Goal: Task Accomplishment & Management: Complete application form

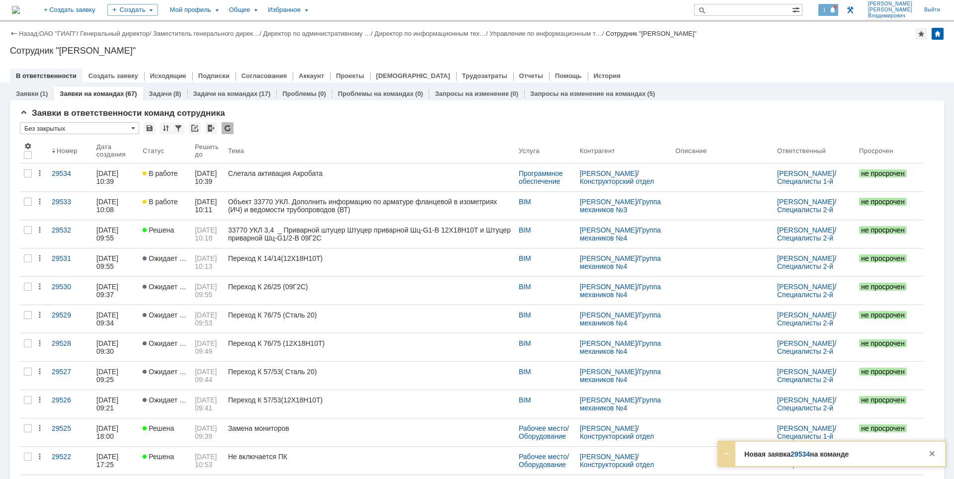
click at [837, 7] on span at bounding box center [833, 10] width 7 height 8
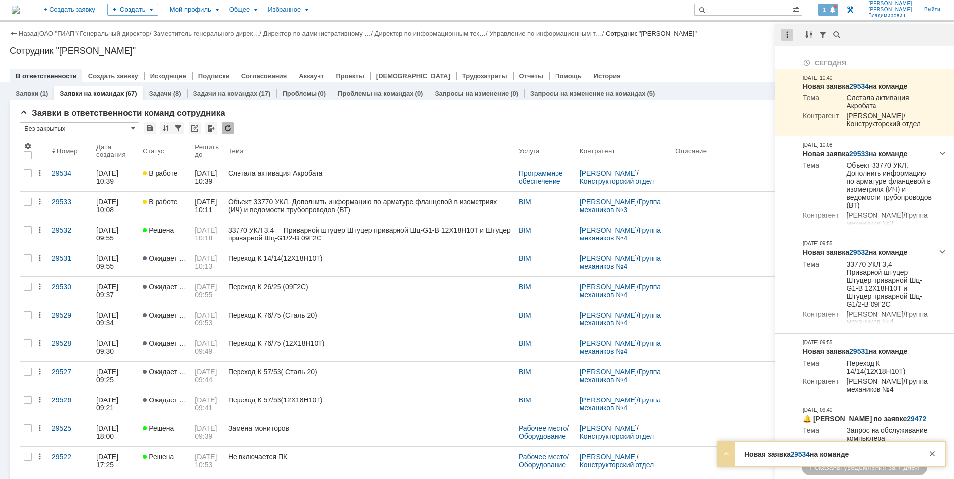
click at [783, 36] on div at bounding box center [787, 35] width 12 height 12
click at [793, 57] on div "Отметить уведомления прочитанными" at bounding box center [855, 60] width 133 height 7
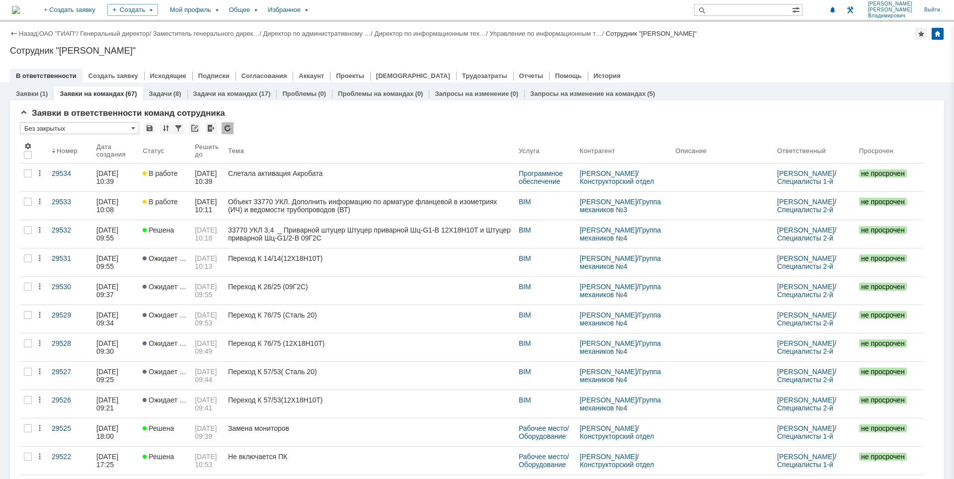
click at [735, 51] on div "Сотрудник "[PERSON_NAME]"" at bounding box center [477, 51] width 935 height 10
click at [804, 62] on div at bounding box center [477, 66] width 935 height 8
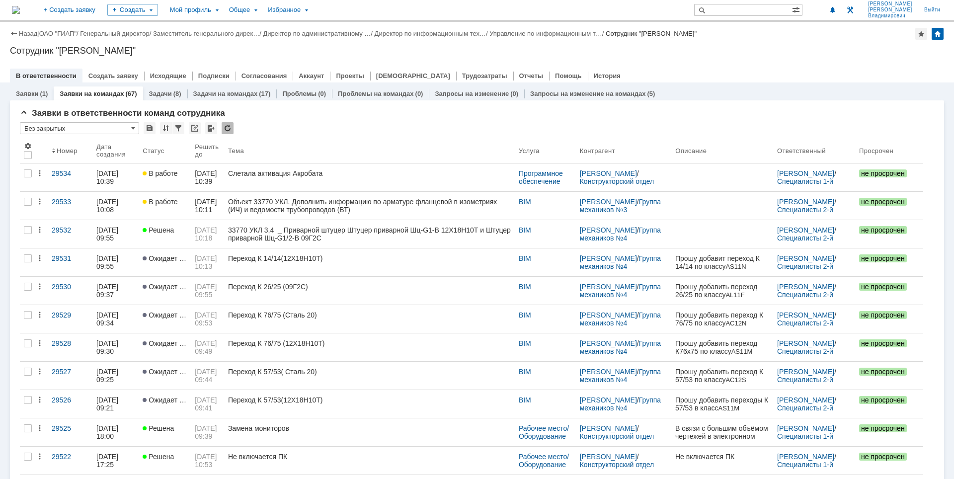
click at [807, 50] on div "Сотрудник "[PERSON_NAME]"" at bounding box center [477, 51] width 935 height 10
click at [808, 50] on div "Сотрудник "[PERSON_NAME]"" at bounding box center [477, 51] width 935 height 10
click at [703, 43] on div "Назад | ОАО "ГИАП" / Генеральный директор / Заместитель генерального дирек… / Д…" at bounding box center [477, 52] width 954 height 61
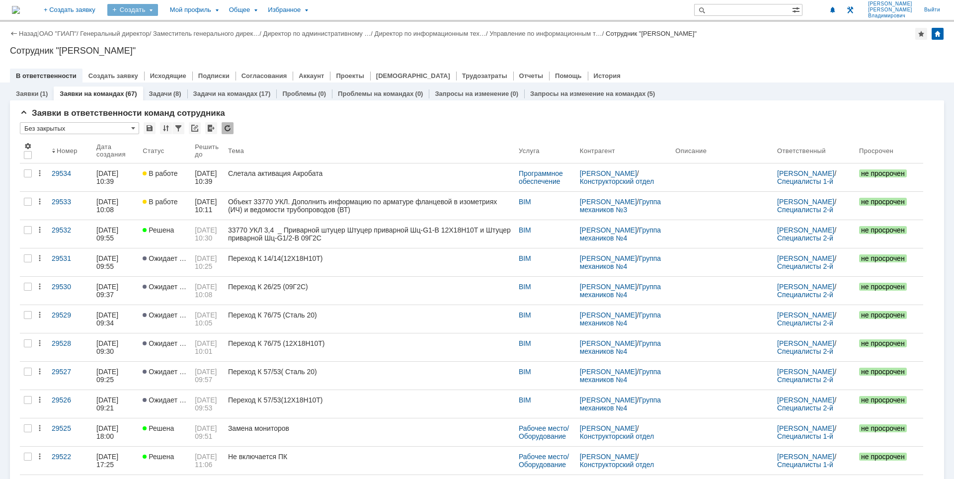
click at [158, 12] on div "Создать" at bounding box center [132, 10] width 51 height 12
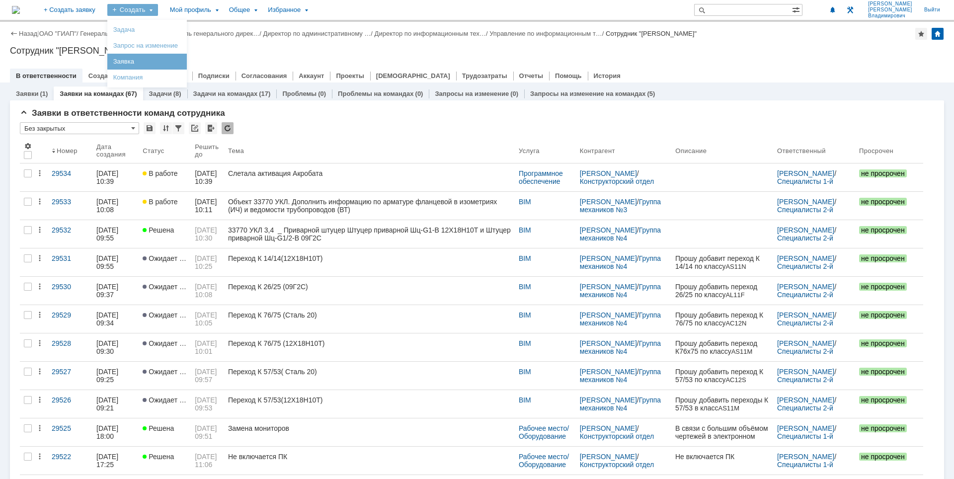
click at [166, 59] on link "Заявка" at bounding box center [147, 62] width 76 height 12
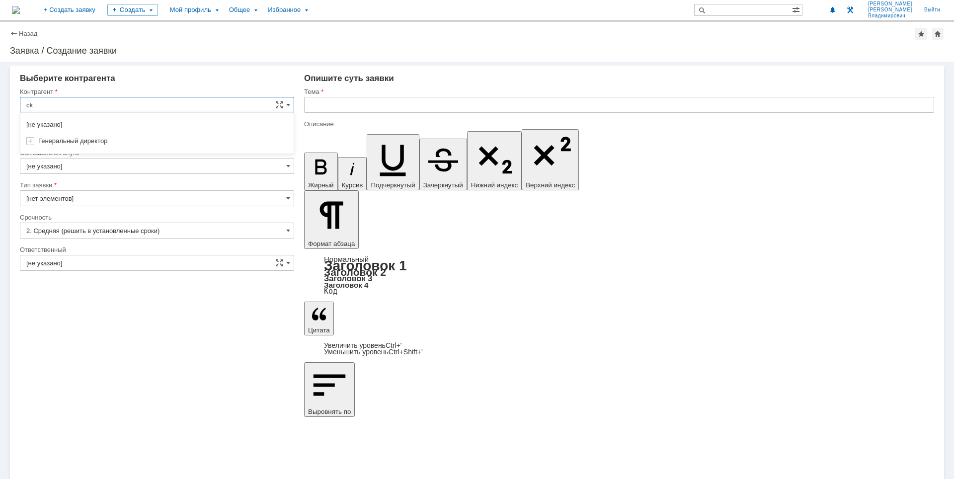
type input "c"
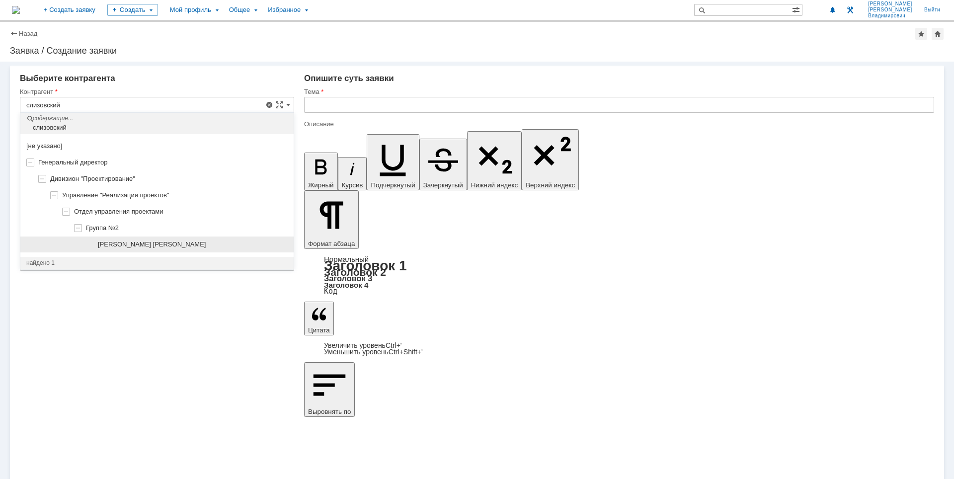
click at [149, 238] on div "[PERSON_NAME] [PERSON_NAME]" at bounding box center [156, 245] width 273 height 16
type input "[PERSON_NAME] [PERSON_NAME]"
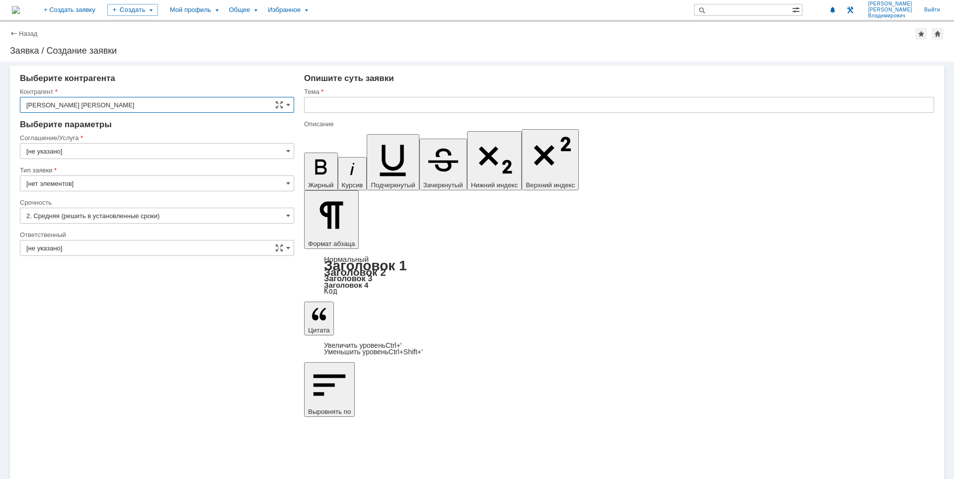
type input "[GEOGRAPHIC_DATA]"
click at [158, 154] on input "[GEOGRAPHIC_DATA]" at bounding box center [157, 151] width 274 height 16
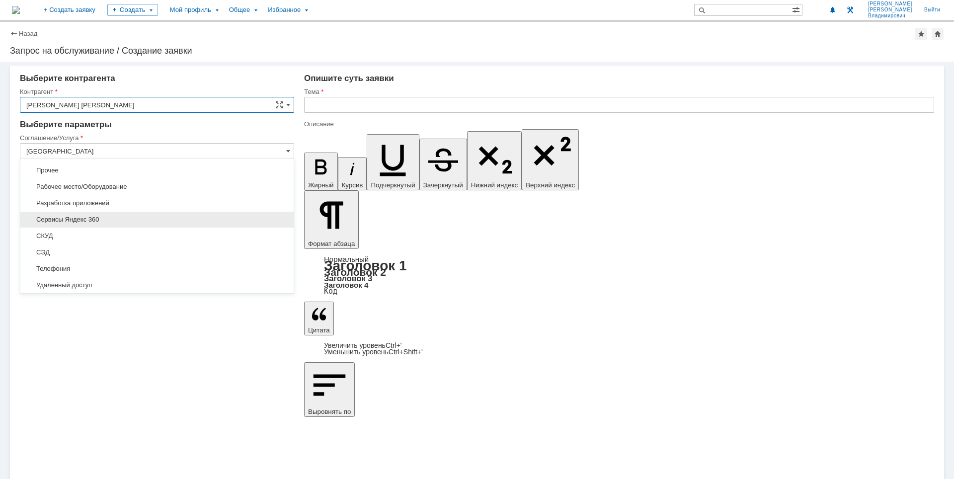
click at [132, 216] on span "Сервисы Яндекс 360" at bounding box center [156, 220] width 261 height 8
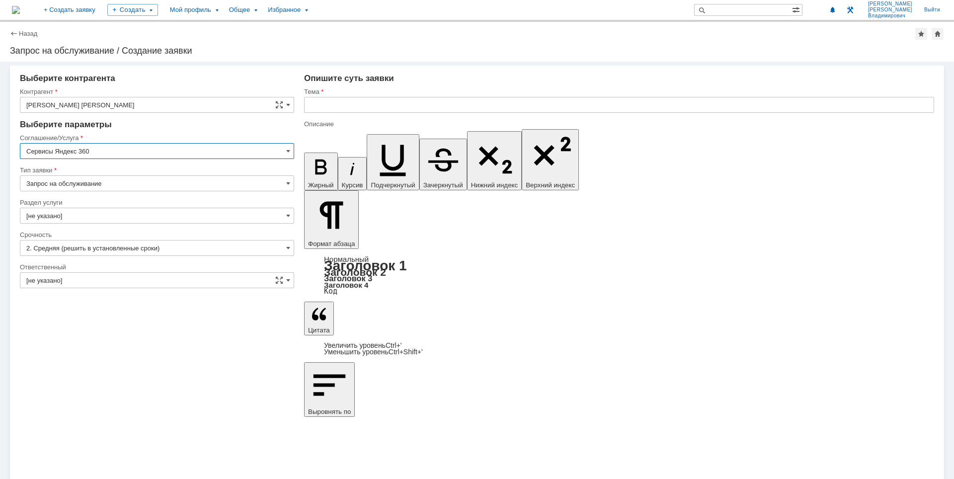
type input "Сервисы Яндекс 360"
click at [132, 214] on input "[не указано]" at bounding box center [157, 216] width 274 height 16
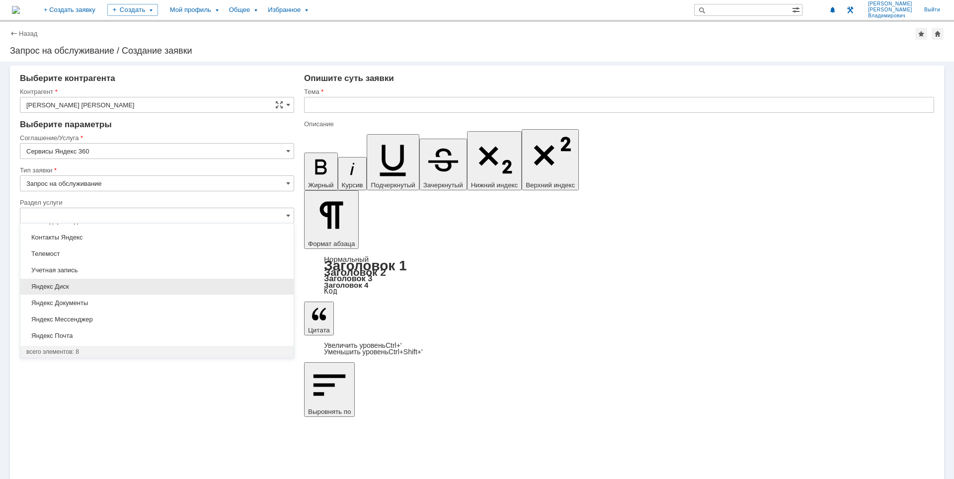
click at [104, 290] on span "Яндекс Диск" at bounding box center [156, 287] width 261 height 8
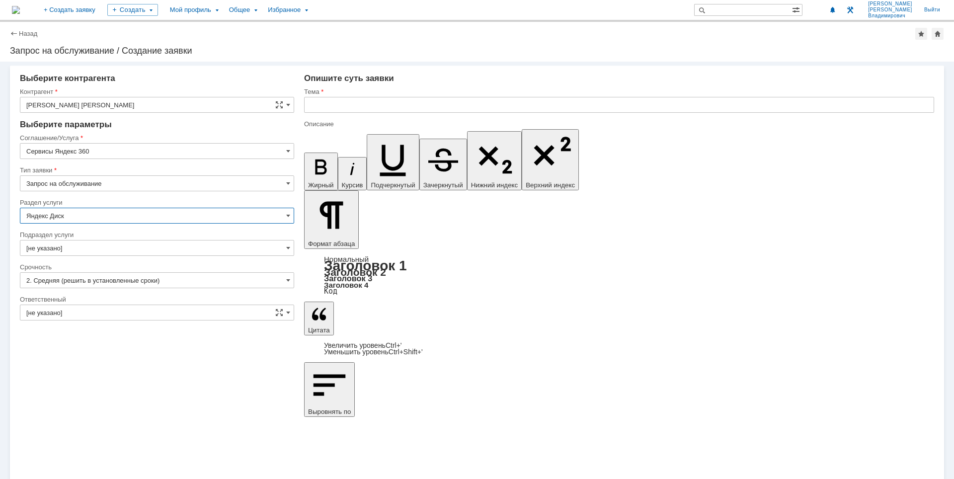
type input "Яндекс Диск"
click at [379, 107] on input "text" at bounding box center [619, 105] width 630 height 16
click at [404, 102] on input "text" at bounding box center [619, 105] width 630 height 16
type input "С"
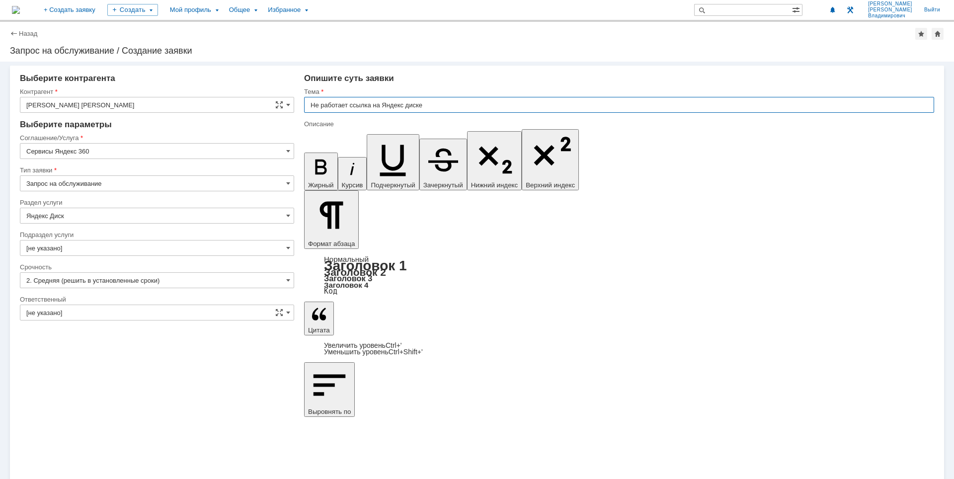
type input "Не работает ссылка на Яндекс диске"
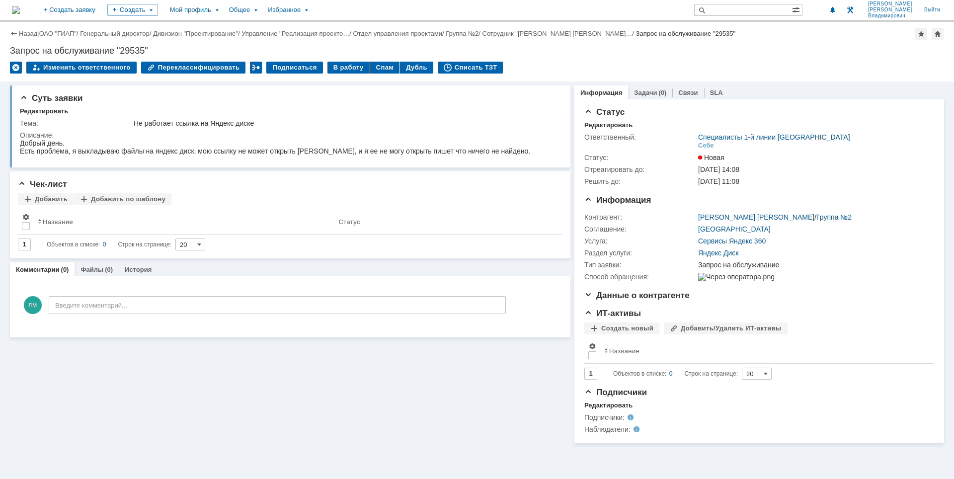
click at [20, 11] on img at bounding box center [16, 10] width 8 height 8
